Goal: Task Accomplishment & Management: Manage account settings

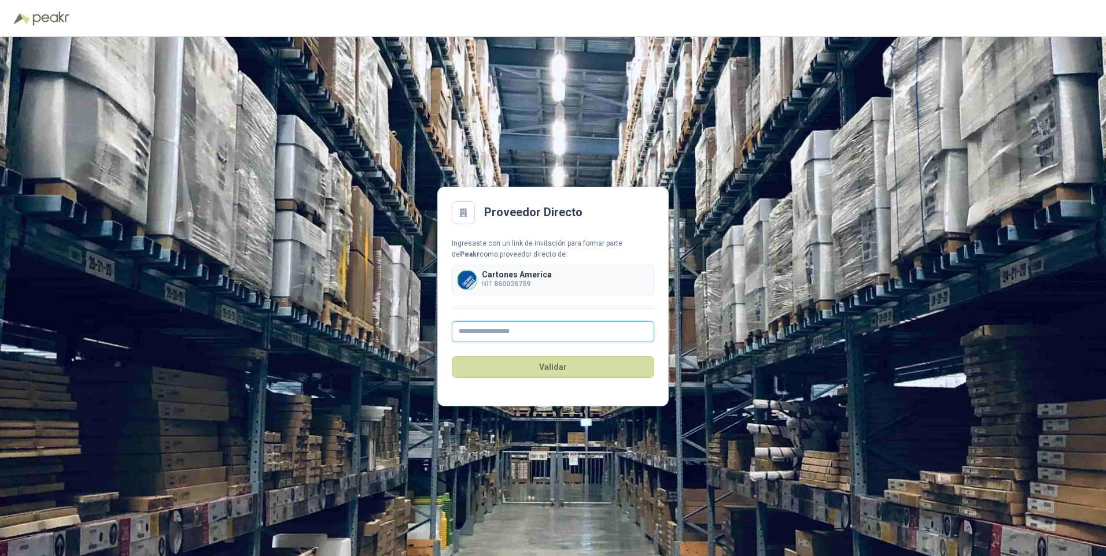
click at [475, 333] on input "text" at bounding box center [553, 332] width 202 height 21
type input "**********"
click at [553, 368] on button "Validar" at bounding box center [553, 367] width 202 height 22
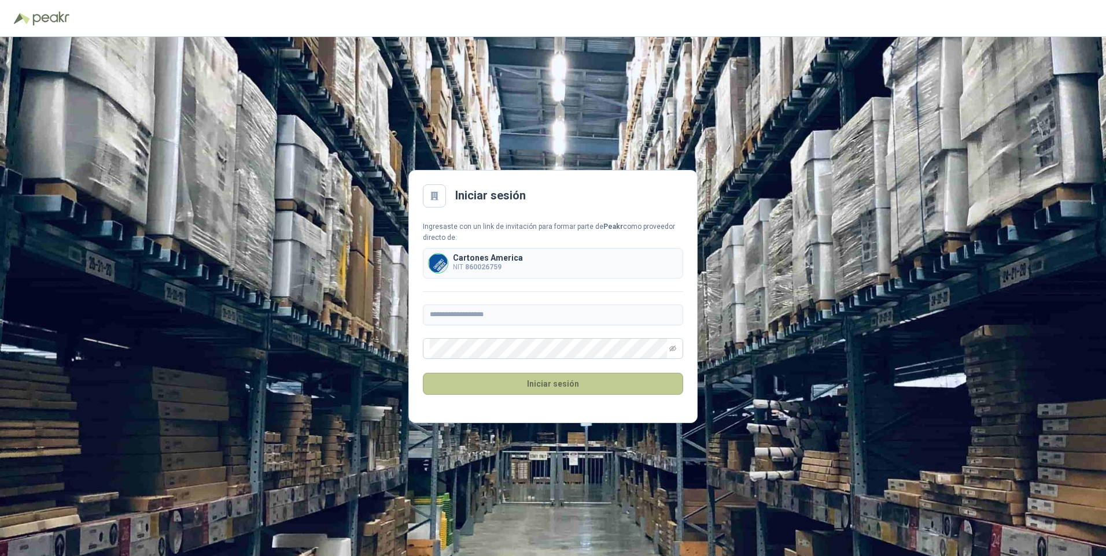
drag, startPoint x: 538, startPoint y: 377, endPoint x: 540, endPoint y: 393, distance: 16.4
click at [540, 393] on button "Iniciar sesión" at bounding box center [553, 384] width 260 height 22
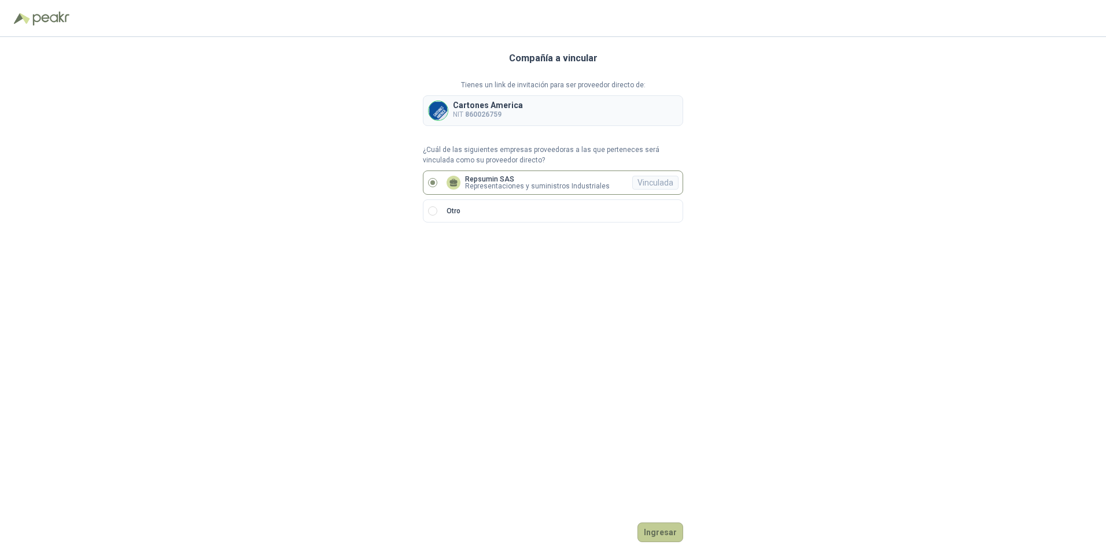
click at [667, 533] on button "Ingresar" at bounding box center [660, 533] width 46 height 20
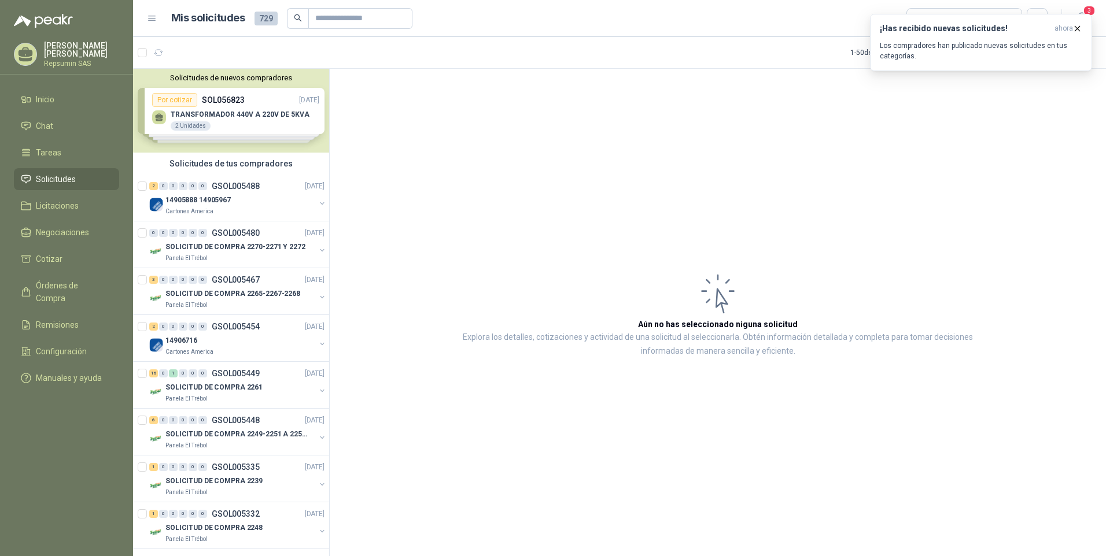
click at [526, 433] on article "Aún no has seleccionado niguna solicitud Explora los detalles, cotizaciones y a…" at bounding box center [718, 315] width 776 height 492
click at [154, 202] on img at bounding box center [156, 205] width 14 height 14
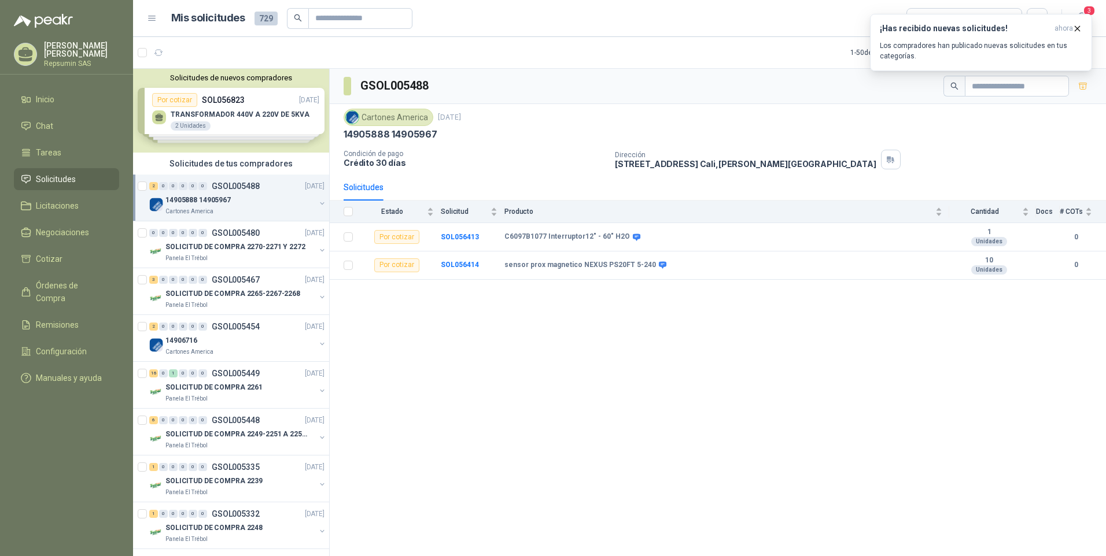
click at [157, 202] on img at bounding box center [156, 205] width 14 height 14
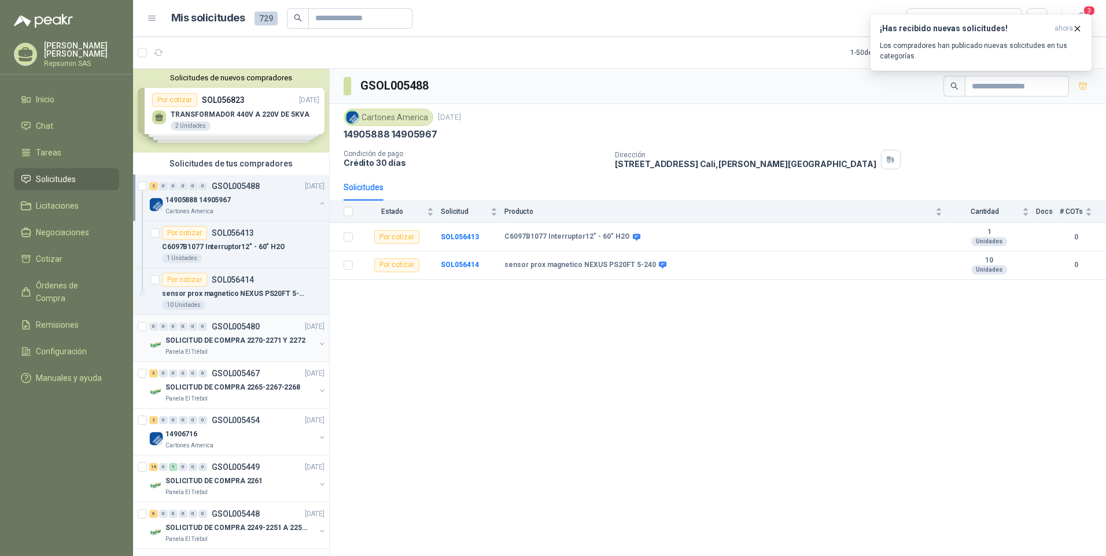
click at [175, 342] on p "SOLICITUD DE COMPRA 2270-2271 Y 2272" at bounding box center [235, 340] width 140 height 11
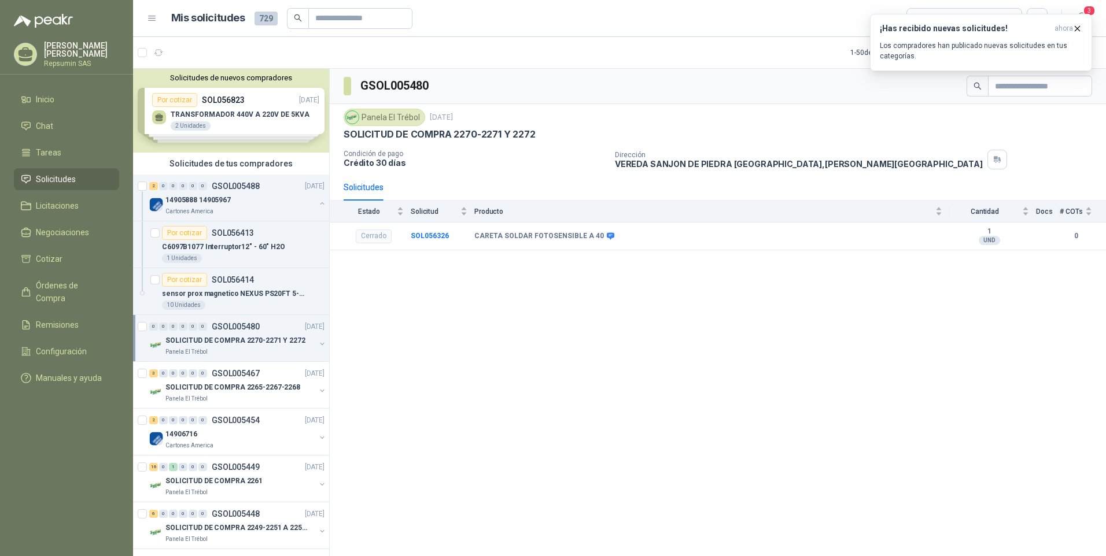
click at [182, 342] on p "SOLICITUD DE COMPRA 2270-2271 Y 2272" at bounding box center [235, 340] width 140 height 11
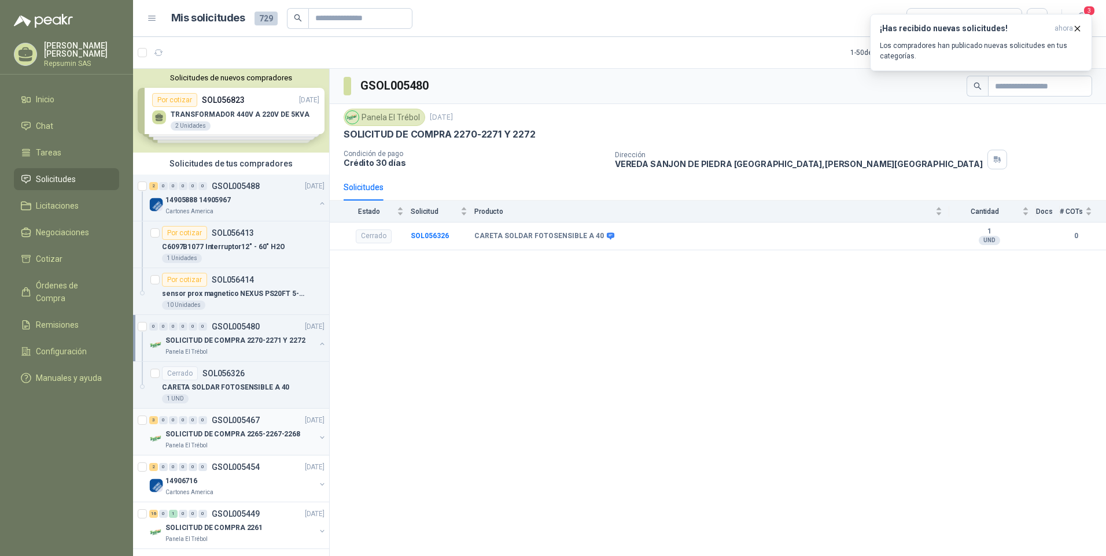
click at [215, 436] on p "SOLICITUD DE COMPRA 2265-2267-2268" at bounding box center [232, 434] width 135 height 11
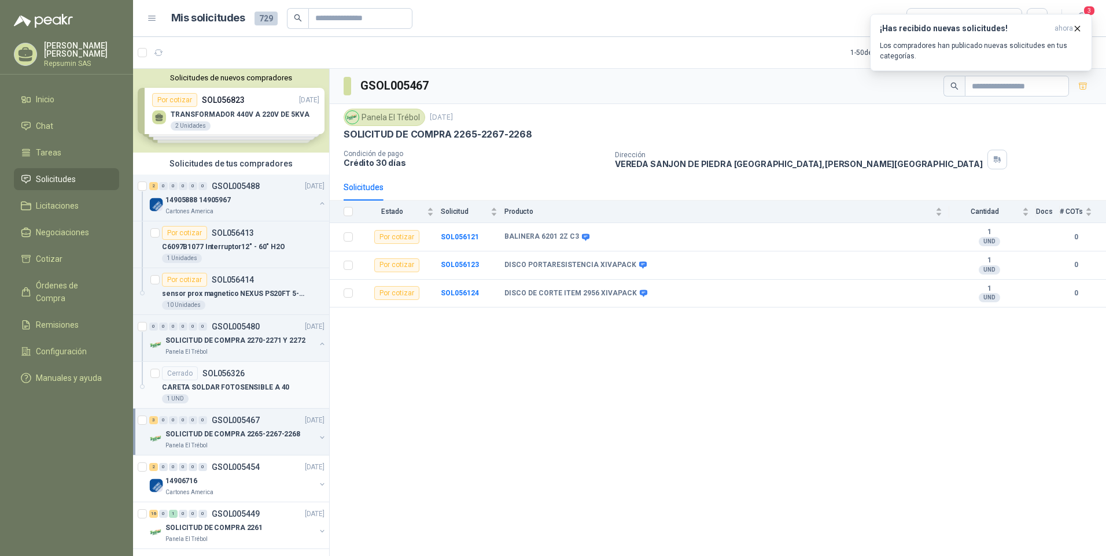
click at [224, 380] on div "Cerrado SOL056326" at bounding box center [203, 374] width 83 height 14
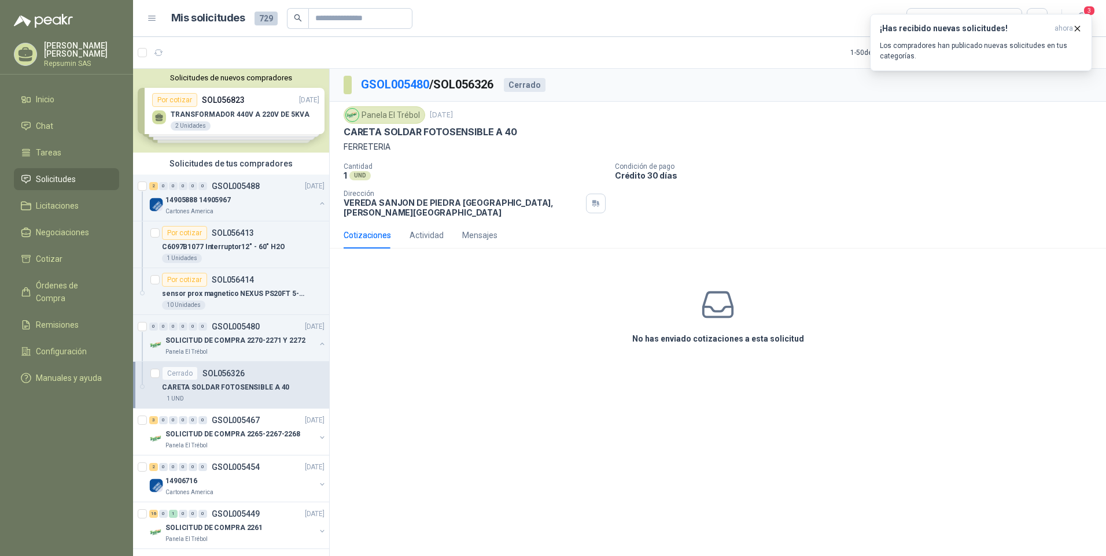
click at [455, 455] on div "GSOL005480 / SOL056326 Cerrado Panela El Trébol [DATE] CARETA SOLDAR FOTOSENSIB…" at bounding box center [718, 315] width 776 height 492
click at [207, 431] on p "SOLICITUD DE COMPRA 2265-2267-2268" at bounding box center [232, 434] width 135 height 11
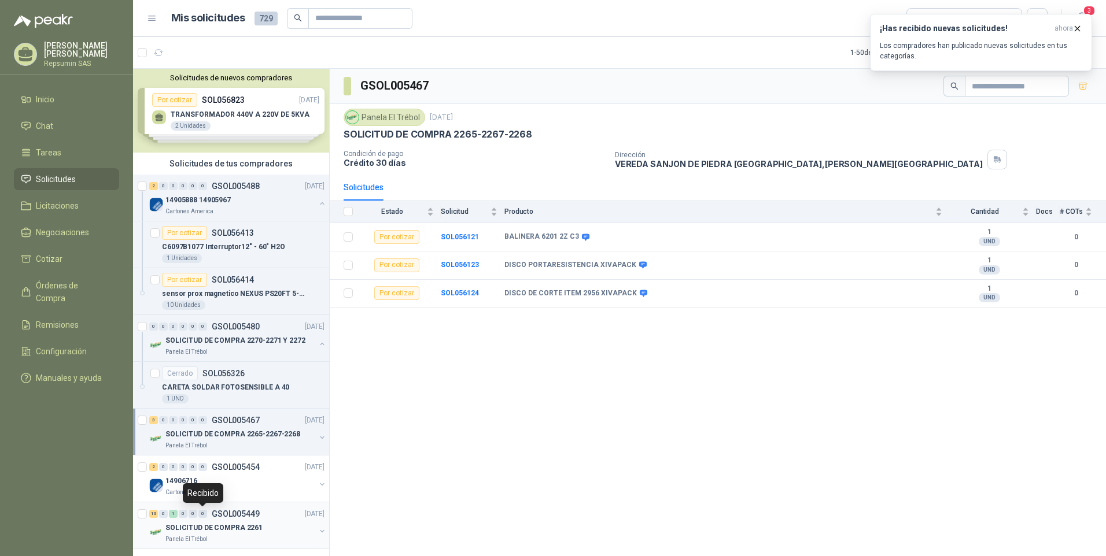
click at [199, 513] on div "0" at bounding box center [202, 514] width 9 height 8
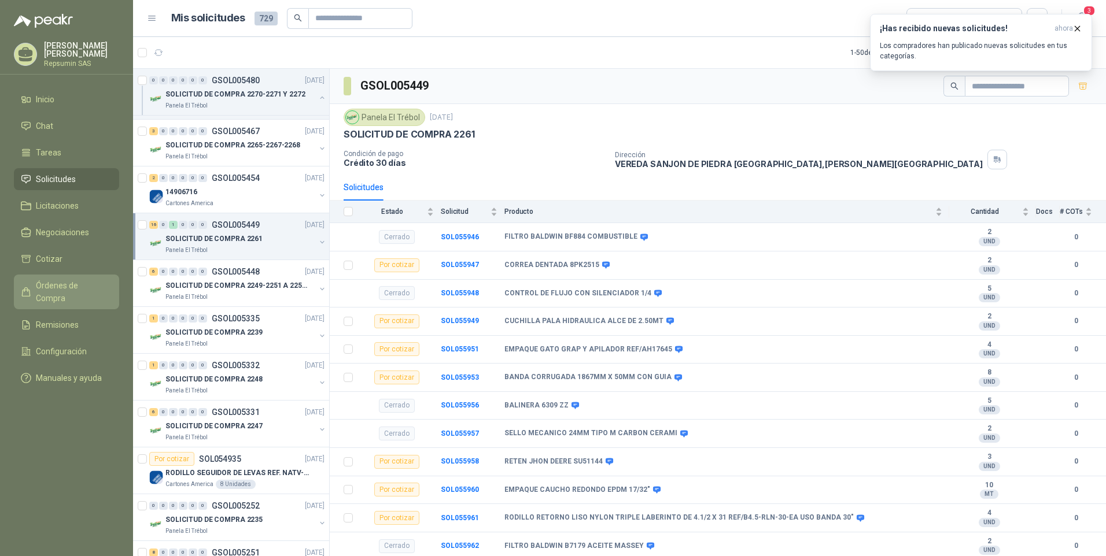
click at [51, 285] on span "Órdenes de Compra" at bounding box center [72, 291] width 72 height 25
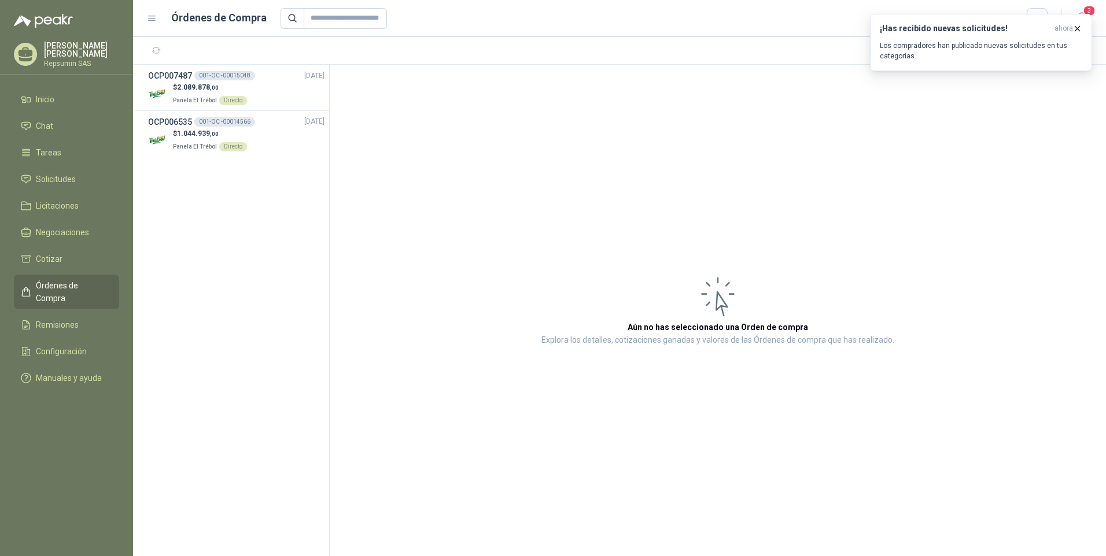
click at [65, 58] on div "[PERSON_NAME] Repsumin SAS" at bounding box center [81, 54] width 75 height 25
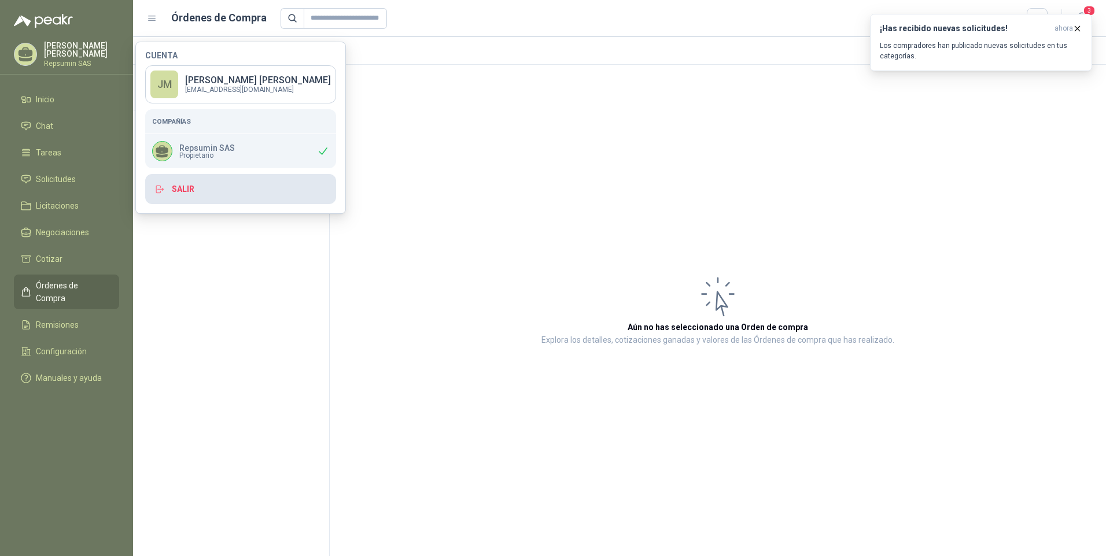
click at [190, 185] on button "Salir" at bounding box center [240, 189] width 191 height 30
